Goal: Navigation & Orientation: Understand site structure

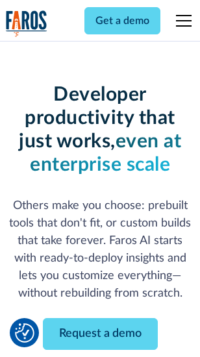
scroll to position [155, 0]
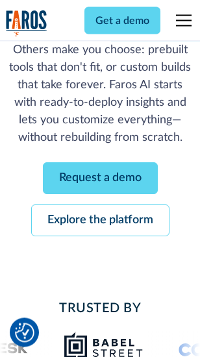
click at [100, 179] on link "Request a demo" at bounding box center [100, 179] width 115 height 32
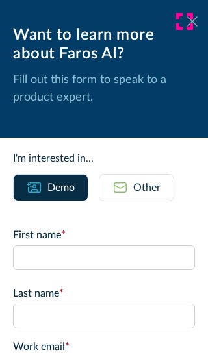
click at [187, 21] on icon at bounding box center [192, 21] width 10 height 10
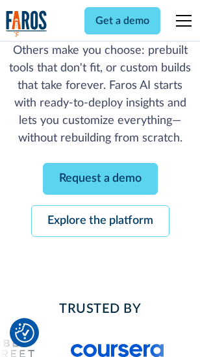
scroll to position [197, 0]
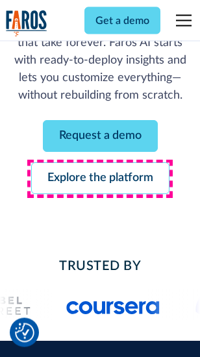
click at [100, 179] on link "Explore the platform" at bounding box center [100, 179] width 138 height 32
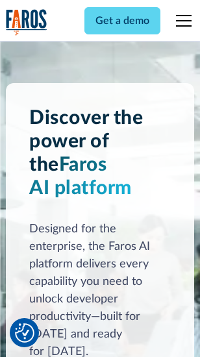
scroll to position [9897, 0]
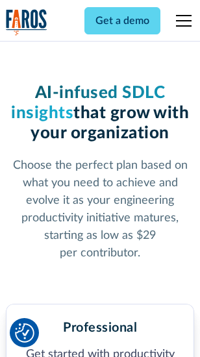
scroll to position [2039, 0]
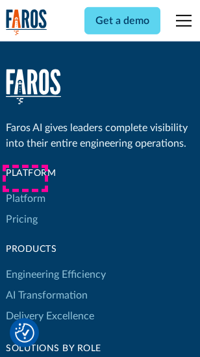
click at [25, 199] on link "Platform" at bounding box center [26, 198] width 40 height 21
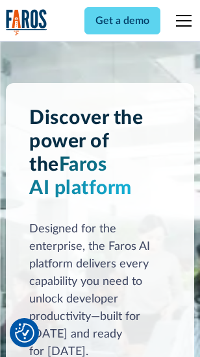
scroll to position [10314, 0]
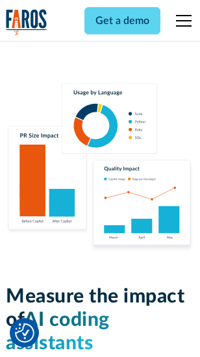
scroll to position [8111, 0]
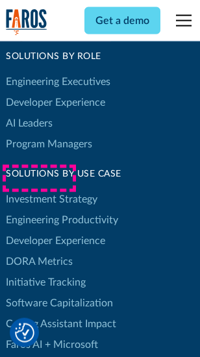
click at [39, 251] on link "DORA Metrics" at bounding box center [39, 261] width 67 height 21
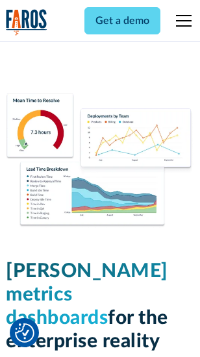
scroll to position [5752, 0]
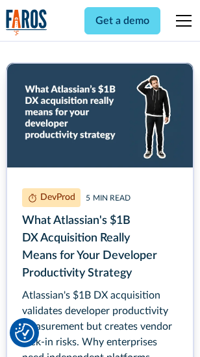
scroll to position [5892, 0]
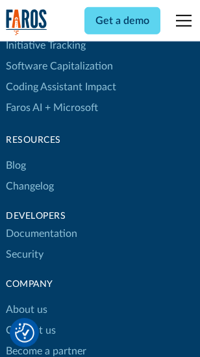
click at [30, 179] on link "Changelog" at bounding box center [30, 186] width 48 height 21
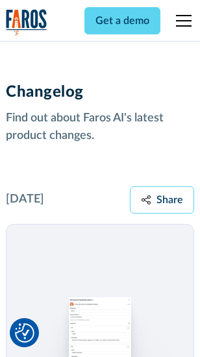
scroll to position [15931, 0]
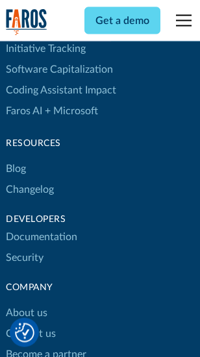
click at [26, 303] on link "About us" at bounding box center [27, 313] width 42 height 21
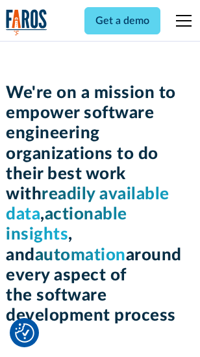
scroll to position [4493, 0]
